Goal: Check status

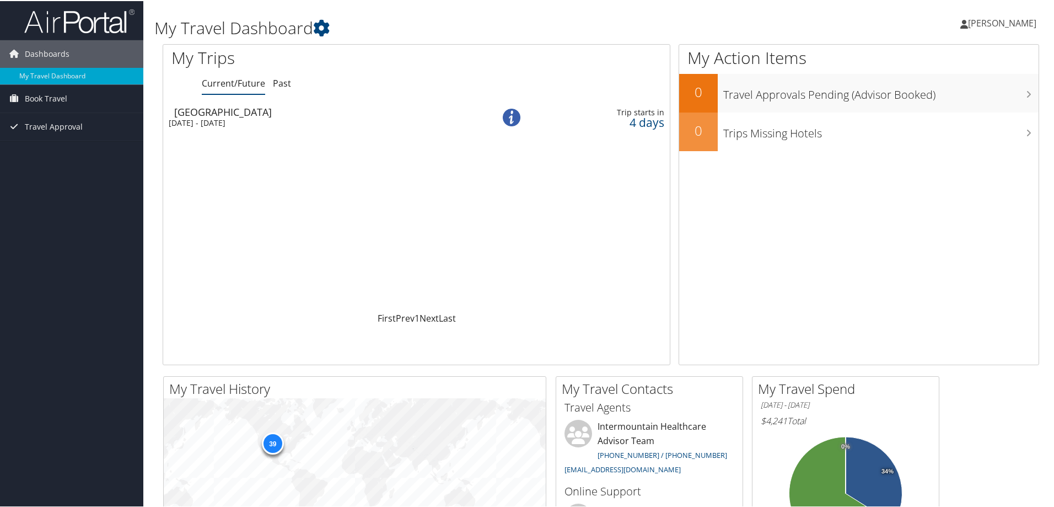
click at [228, 117] on div "[DATE] - [DATE]" at bounding box center [316, 122] width 295 height 10
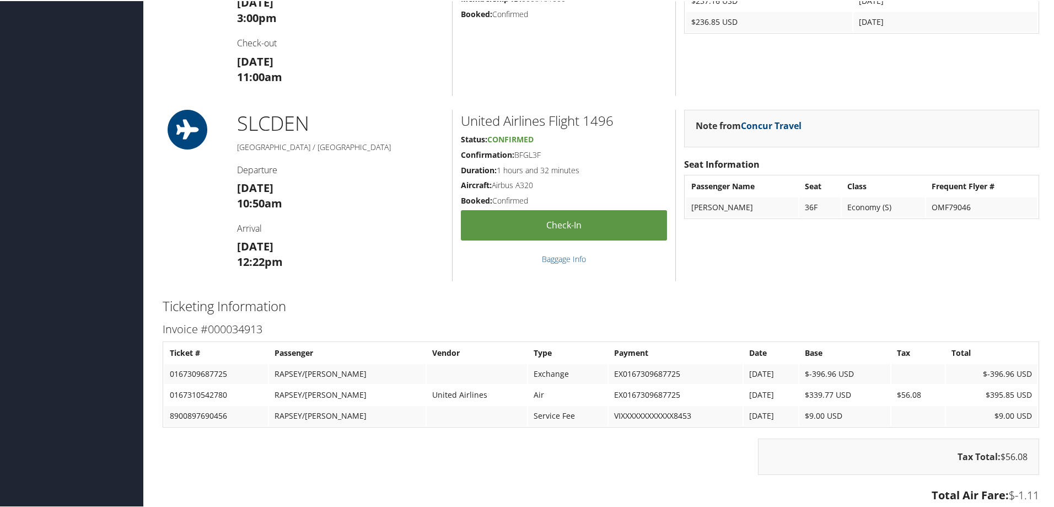
scroll to position [634, 0]
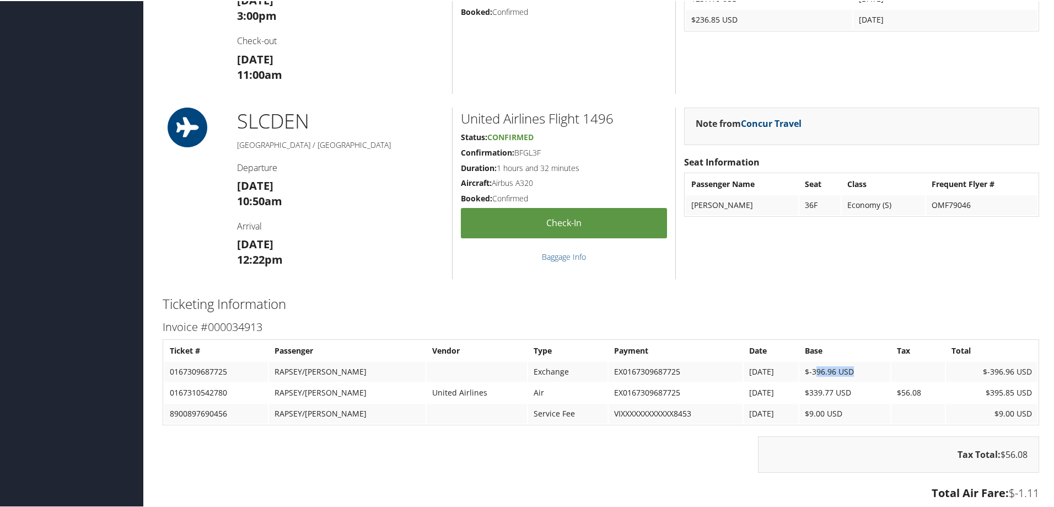
drag, startPoint x: 864, startPoint y: 368, endPoint x: 894, endPoint y: 367, distance: 29.8
click at [882, 367] on td "$-396.96 USD" at bounding box center [844, 370] width 91 height 20
click at [851, 276] on div "Note from Concur Travel Seat Information Passenger Name Seat Class Frequent Fly…" at bounding box center [861, 191] width 372 height 171
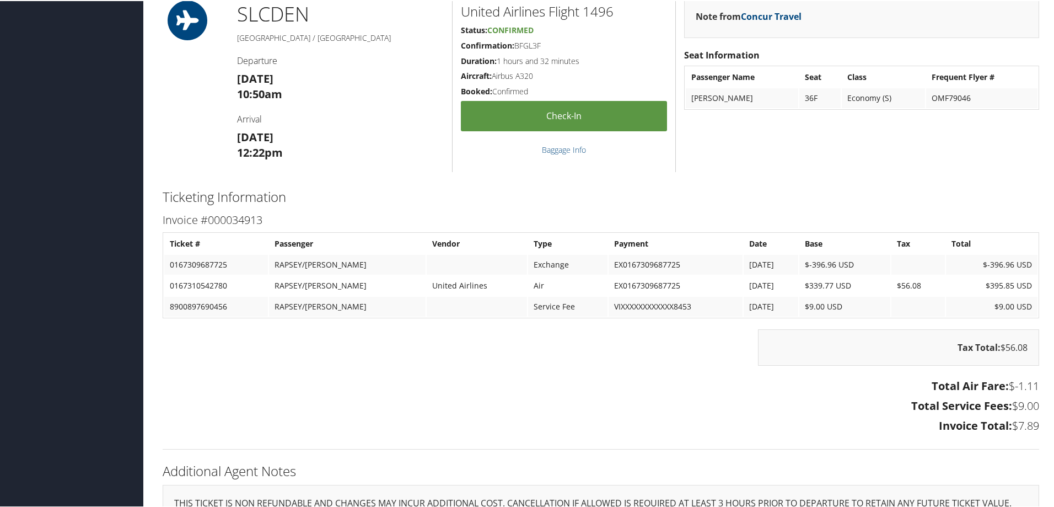
scroll to position [730, 0]
